Goal: Find specific page/section

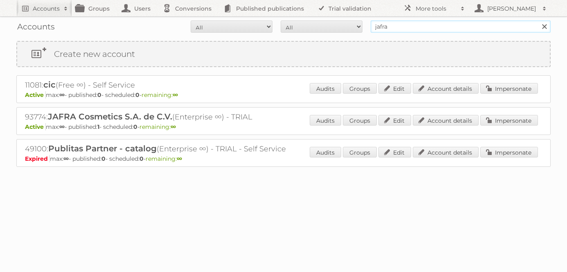
click at [390, 30] on input "jafra" at bounding box center [461, 26] width 180 height 12
type input "del sol"
click at [538, 20] on input "Search" at bounding box center [544, 26] width 12 height 12
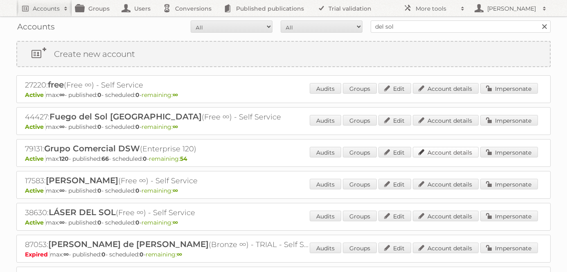
click at [450, 156] on link "Account details" at bounding box center [446, 152] width 66 height 11
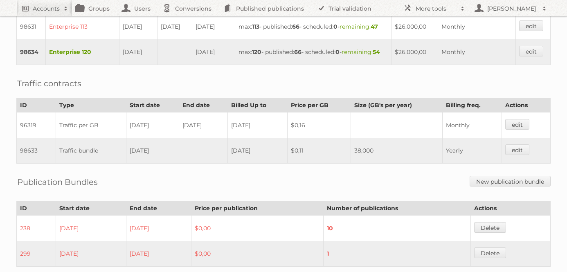
scroll to position [461, 0]
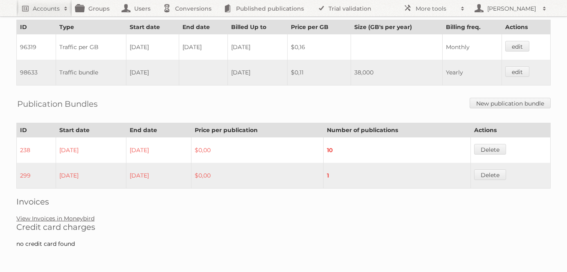
click at [73, 218] on link "View Invoices in Moneybird" at bounding box center [55, 218] width 78 height 7
